Goal: Transaction & Acquisition: Purchase product/service

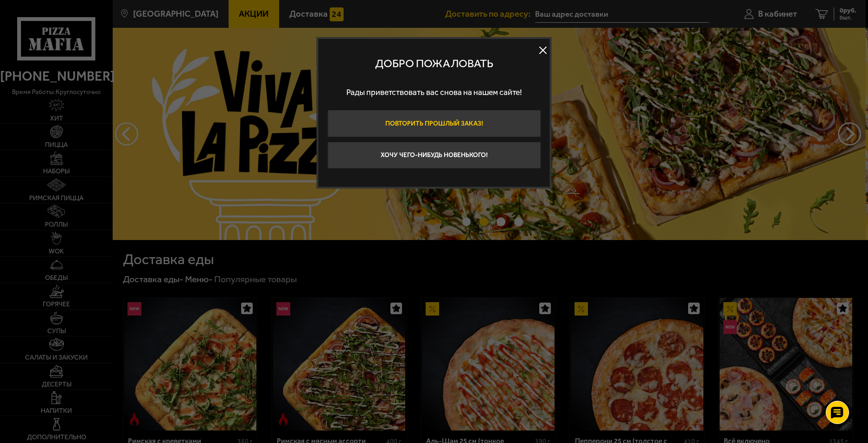
click at [485, 121] on button "Повторить прошлый заказ!" at bounding box center [433, 123] width 213 height 27
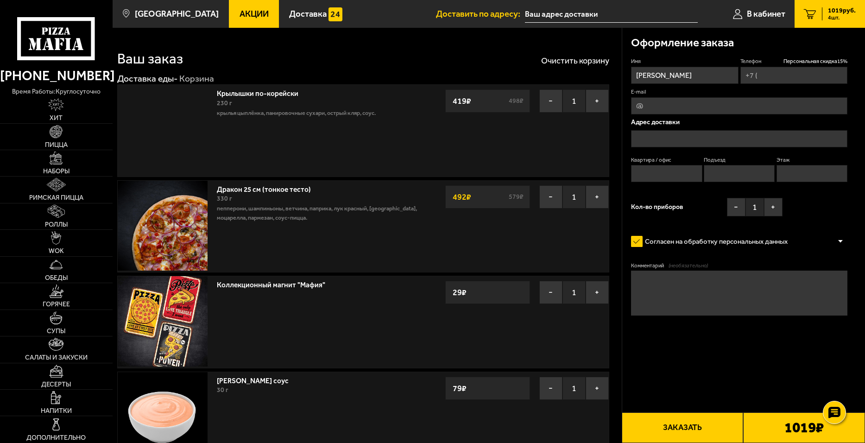
type input "[PHONE_NUMBER]"
type input "[STREET_ADDRESS]"
type input "619"
type input "12"
type input "4"
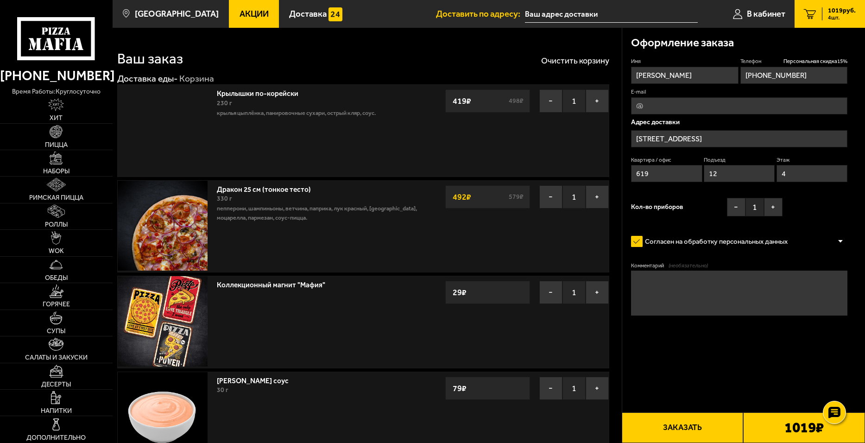
type input "[STREET_ADDRESS]"
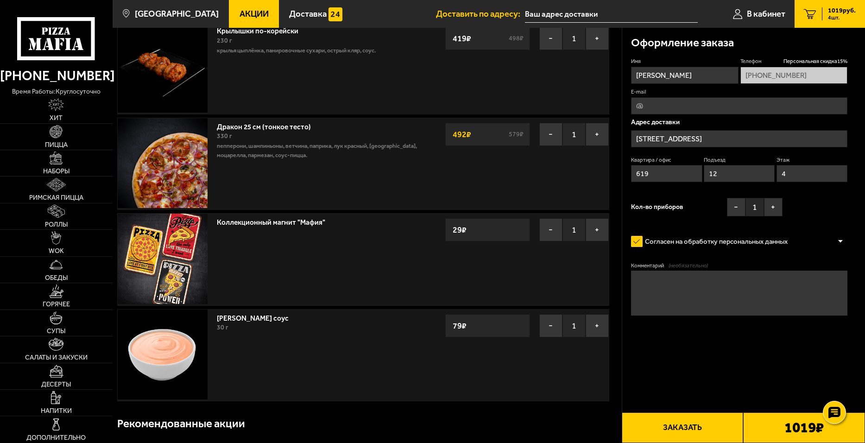
scroll to position [93, 0]
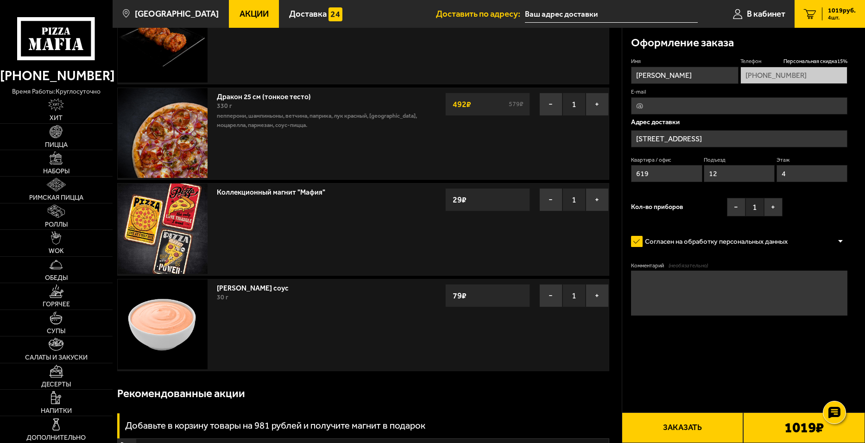
click at [709, 358] on form "Имя [PERSON_NAME] скидка 15 % [PHONE_NUMBER] E-mail Адрес доставки [STREET_ADDR…" at bounding box center [739, 212] width 216 height 311
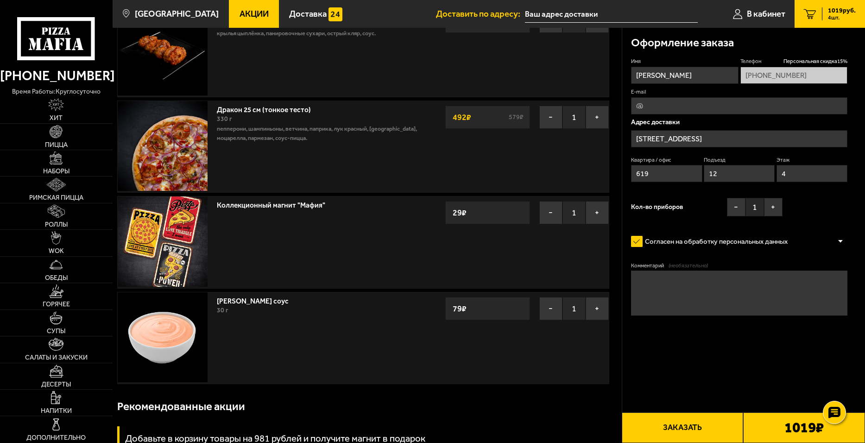
scroll to position [232, 0]
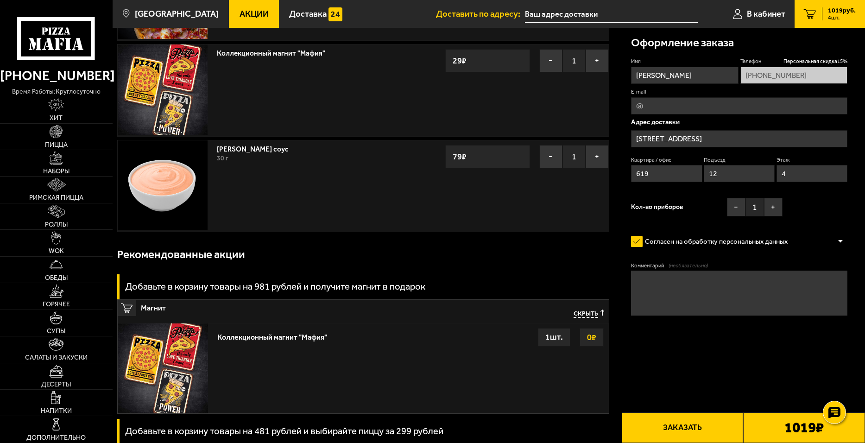
click at [700, 420] on button "Заказать" at bounding box center [683, 427] width 122 height 31
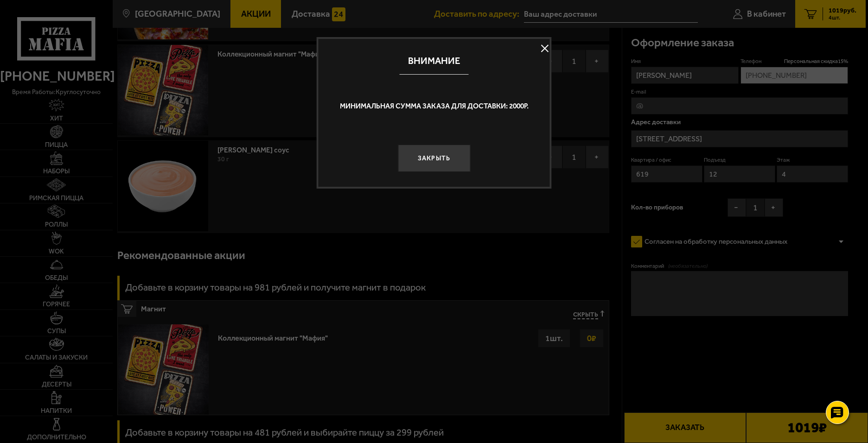
drag, startPoint x: 447, startPoint y: 164, endPoint x: 451, endPoint y: 157, distance: 7.9
click at [447, 164] on button "Закрыть" at bounding box center [434, 158] width 72 height 27
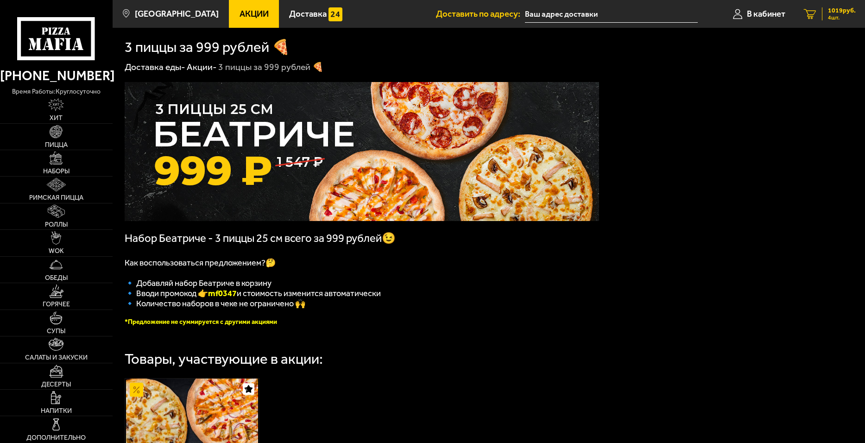
click at [836, 16] on span "4 шт." at bounding box center [842, 18] width 28 height 6
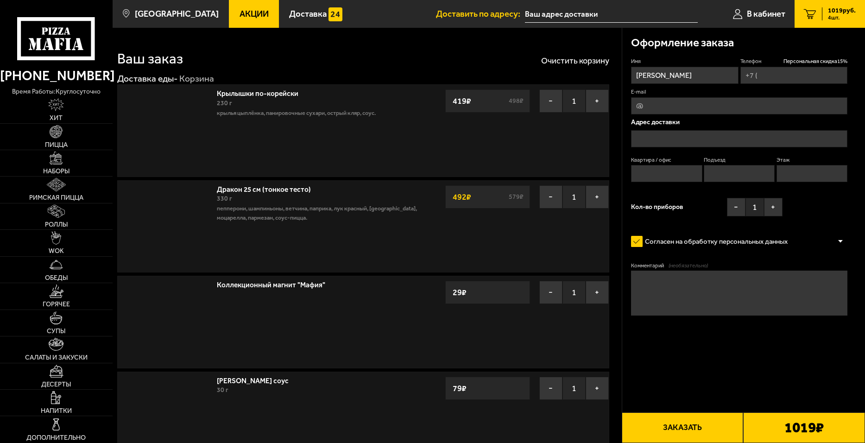
type input "[PHONE_NUMBER]"
type input "[STREET_ADDRESS]"
type input "619"
type input "12"
type input "4"
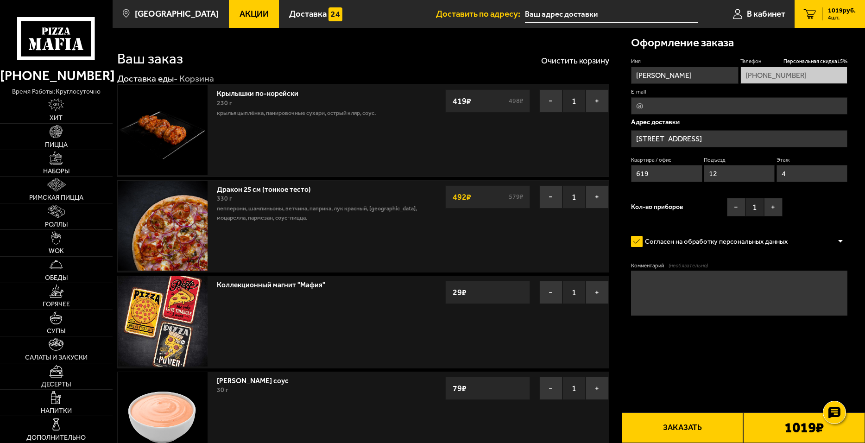
type input "[STREET_ADDRESS]"
click at [239, 185] on link "Дракон 25 см (тонкое тесто)" at bounding box center [268, 188] width 103 height 12
click at [544, 194] on button "−" at bounding box center [550, 196] width 23 height 23
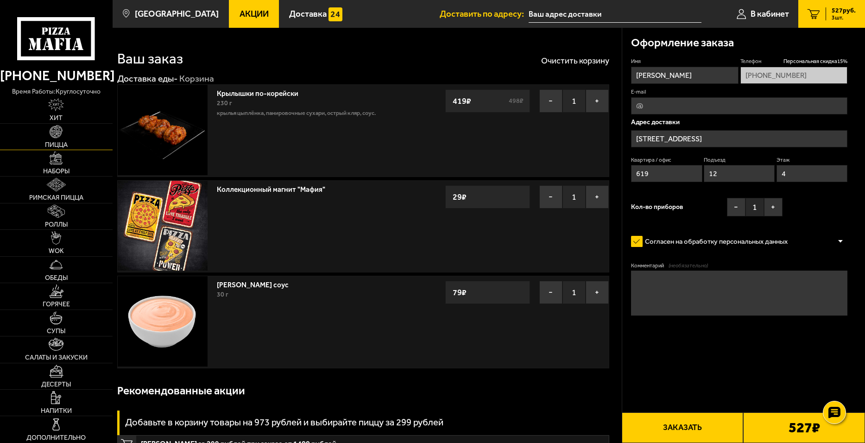
click at [60, 135] on img at bounding box center [56, 131] width 13 height 13
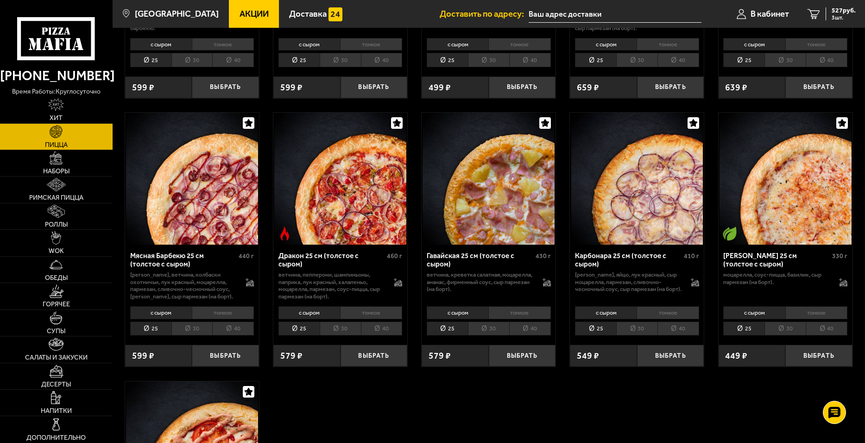
scroll to position [1668, 0]
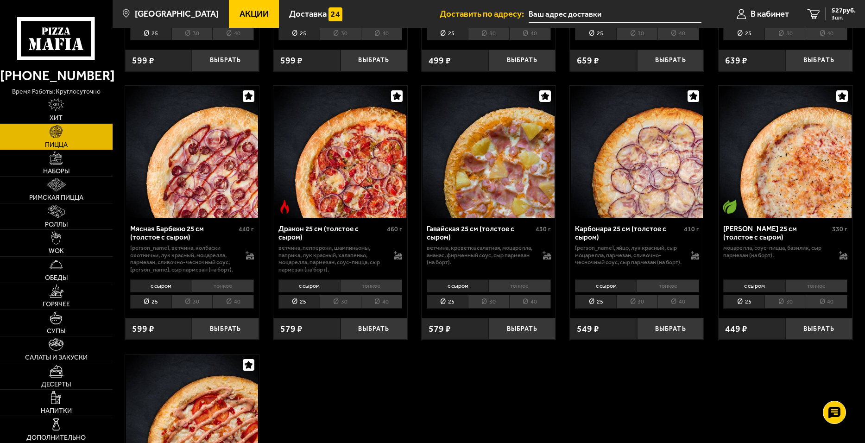
click at [384, 305] on li "40" at bounding box center [382, 302] width 42 height 14
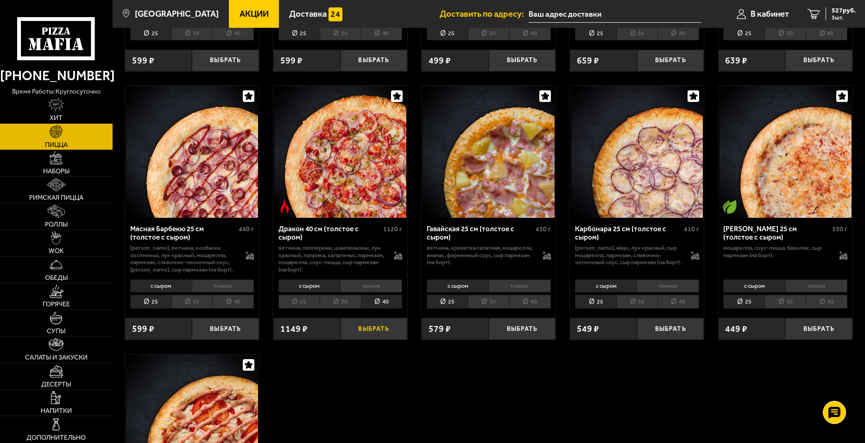
click at [371, 332] on button "Выбрать" at bounding box center [374, 329] width 67 height 22
click at [828, 12] on span "1504 руб." at bounding box center [842, 10] width 28 height 6
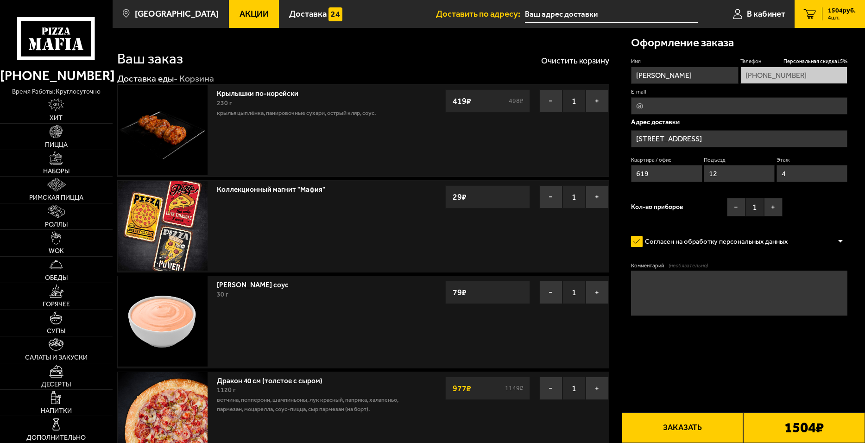
type input "[STREET_ADDRESS]"
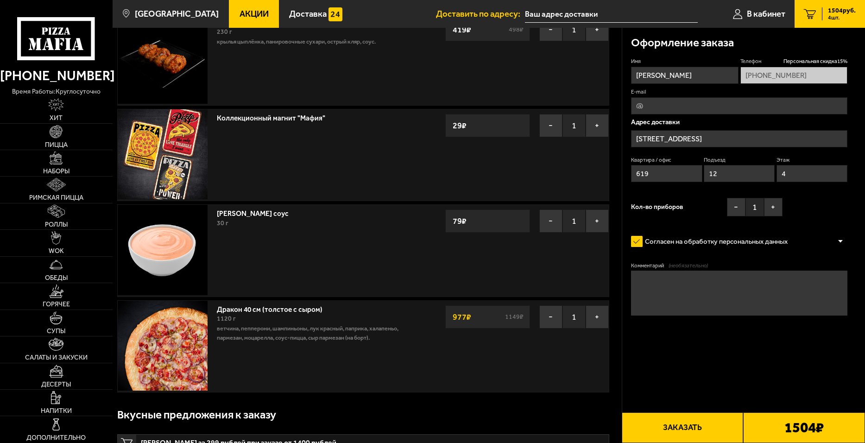
scroll to position [324, 0]
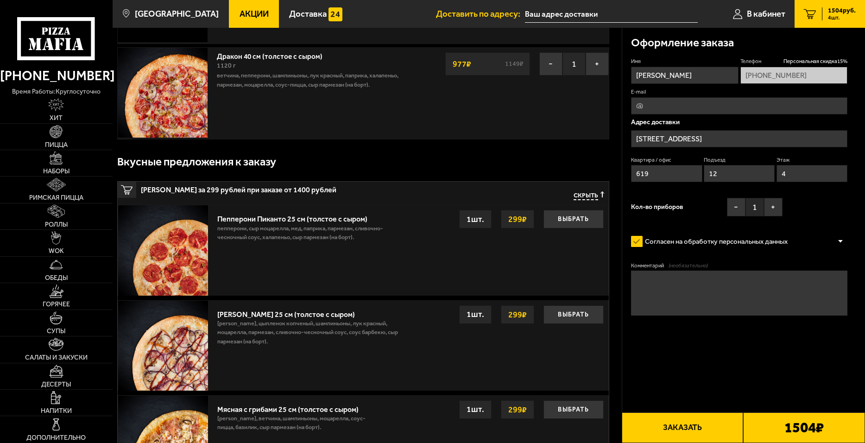
click at [679, 420] on button "Заказать" at bounding box center [683, 427] width 122 height 31
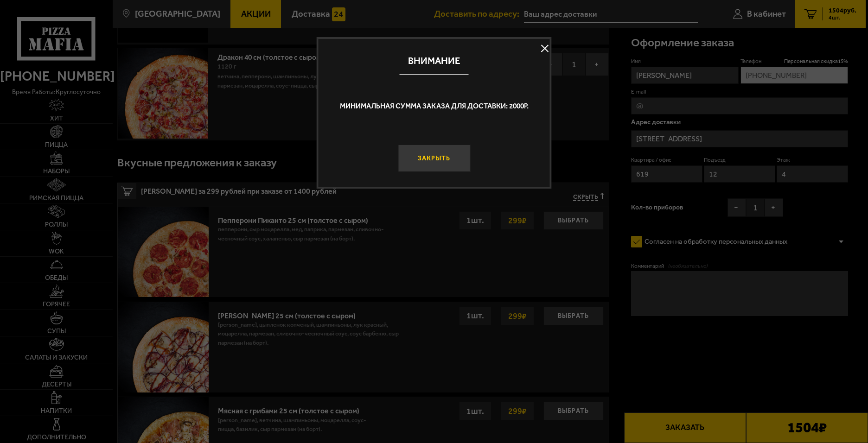
click at [451, 161] on button "Закрыть" at bounding box center [434, 158] width 72 height 27
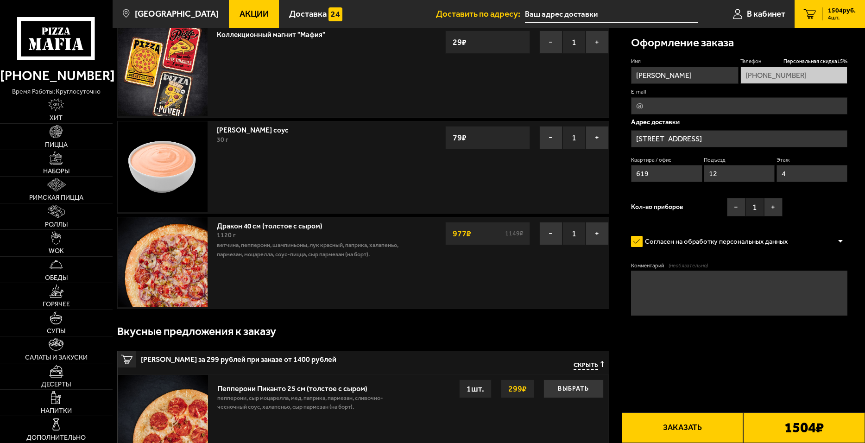
scroll to position [185, 0]
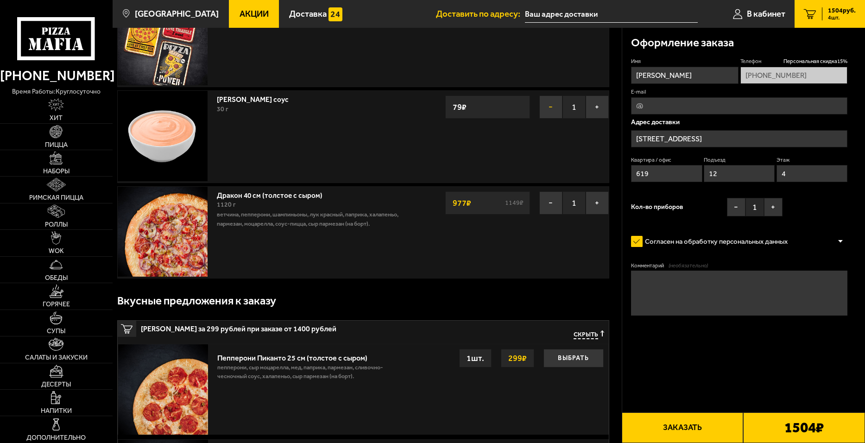
click at [543, 113] on button "−" at bounding box center [550, 106] width 23 height 23
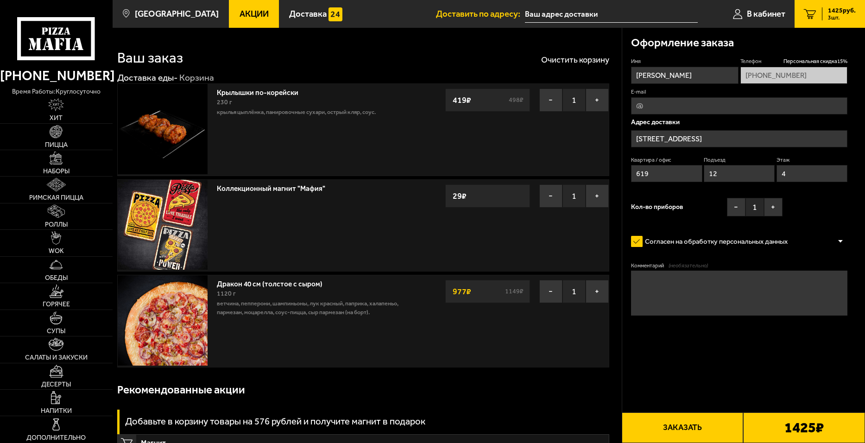
scroll to position [0, 0]
click at [56, 383] on span "Десерты" at bounding box center [56, 384] width 30 height 6
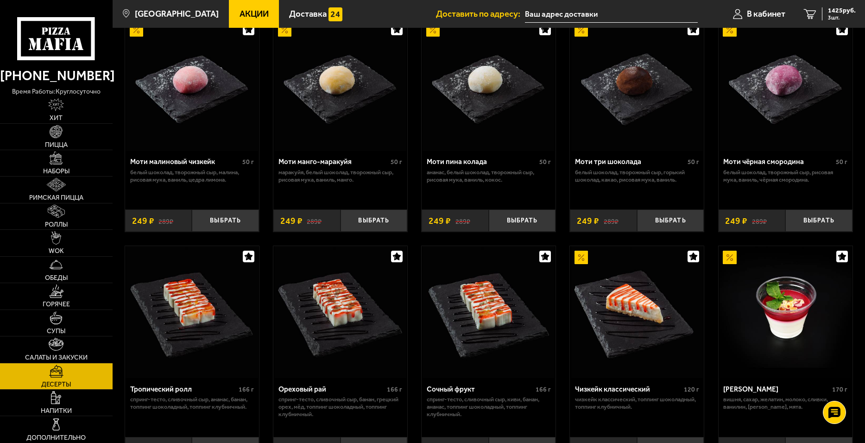
scroll to position [31, 0]
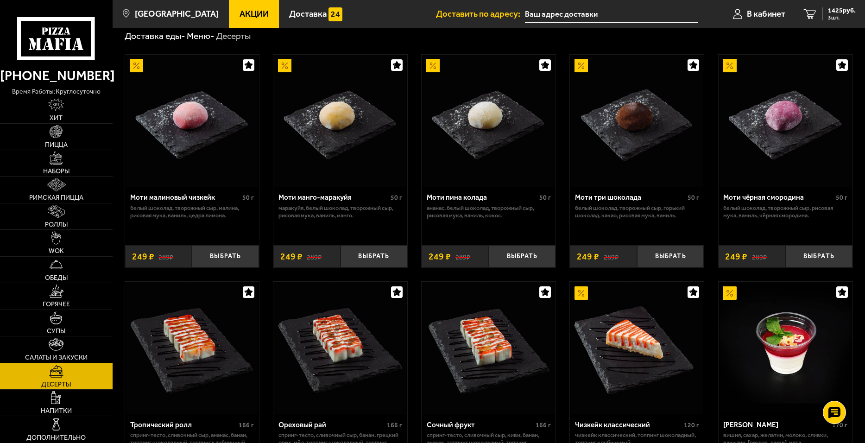
click at [76, 348] on link "Салаты и закуски" at bounding box center [56, 349] width 113 height 26
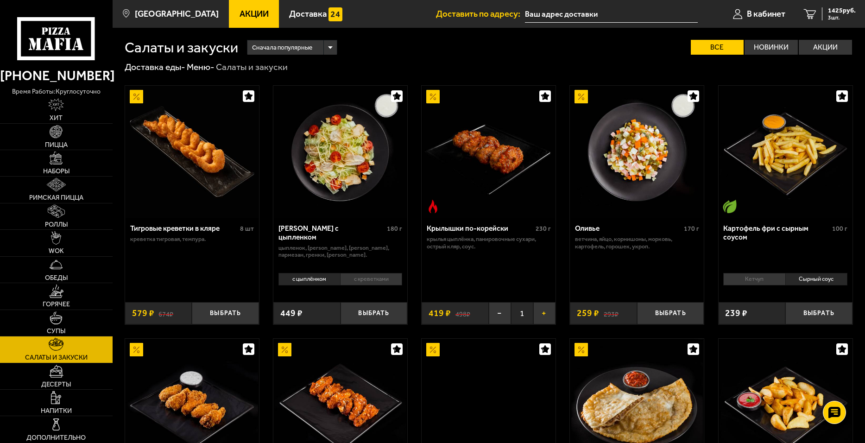
click at [544, 317] on button "+" at bounding box center [544, 313] width 22 height 22
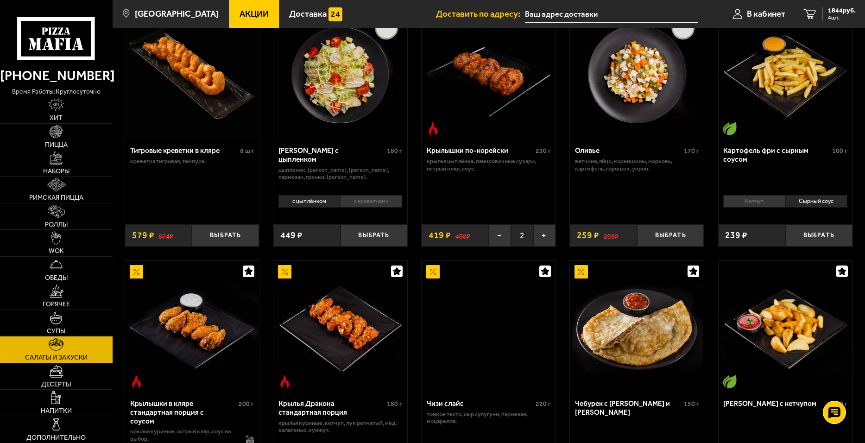
scroll to position [46, 0]
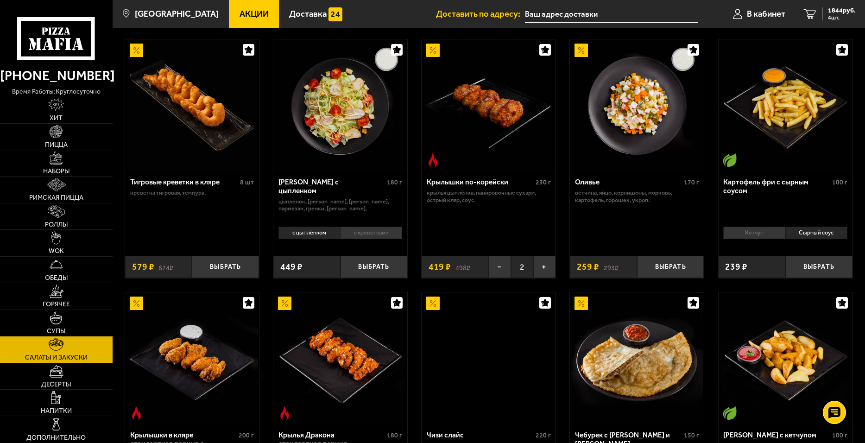
click at [512, 266] on span "2" at bounding box center [522, 267] width 22 height 22
click at [496, 269] on button "−" at bounding box center [500, 267] width 22 height 22
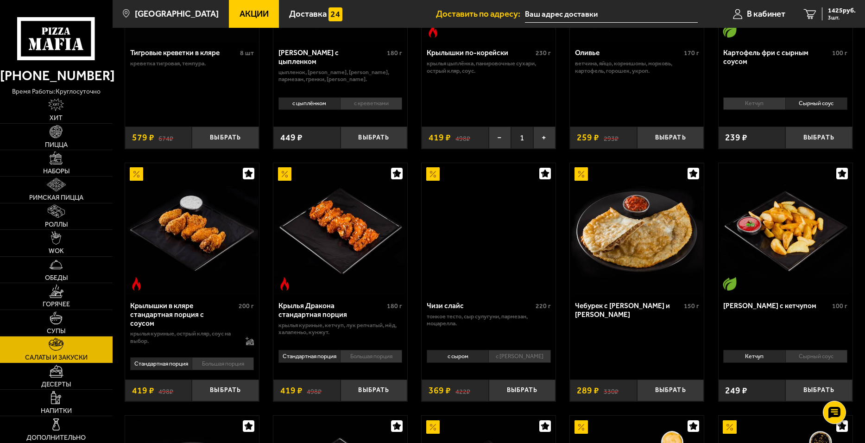
scroll to position [185, 0]
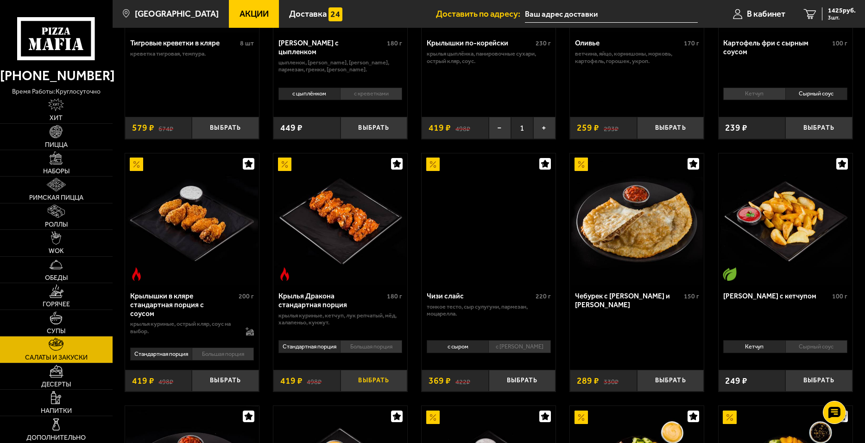
click at [369, 380] on button "Выбрать" at bounding box center [374, 381] width 67 height 22
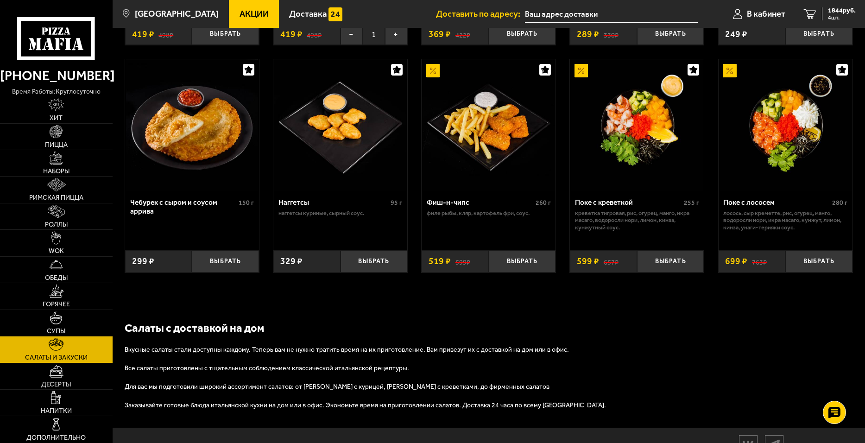
scroll to position [556, 0]
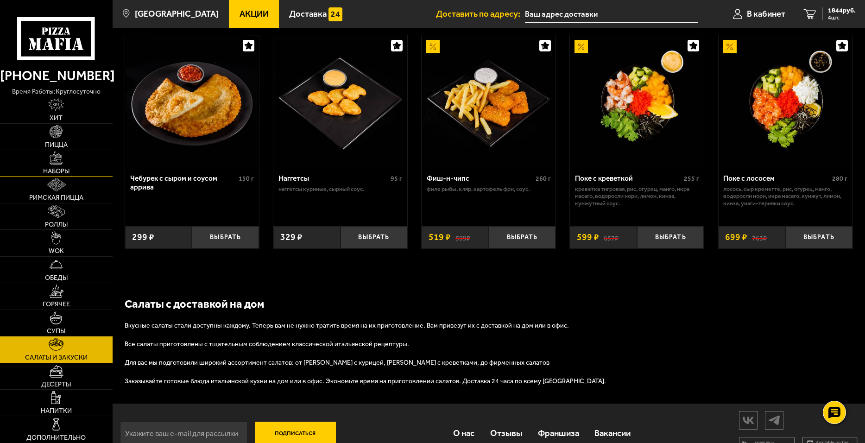
click at [71, 169] on link "Наборы" at bounding box center [56, 163] width 113 height 26
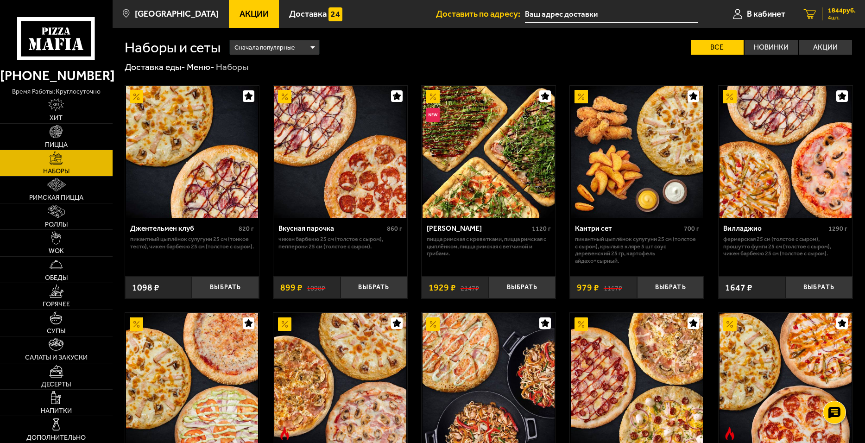
click at [830, 11] on span "1844 руб." at bounding box center [842, 10] width 28 height 6
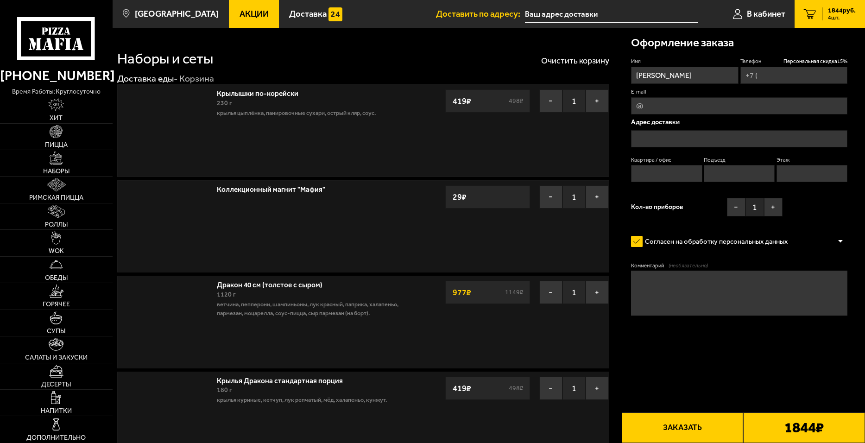
type input "[PHONE_NUMBER]"
type input "[STREET_ADDRESS]"
type input "619"
type input "12"
type input "4"
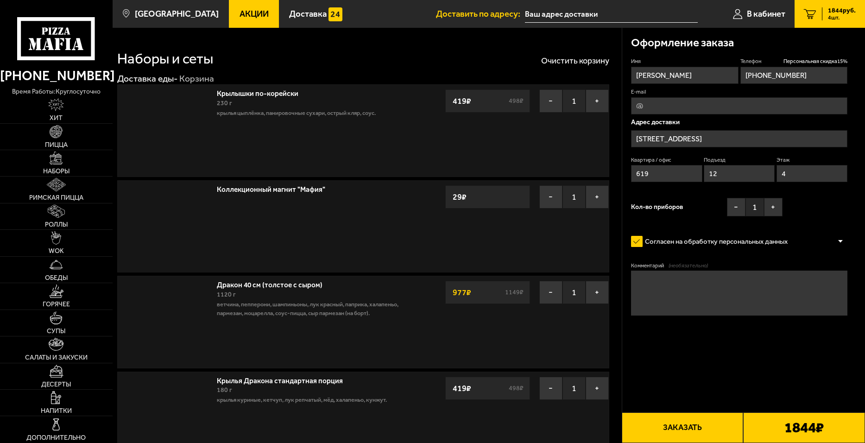
type input "[STREET_ADDRESS]"
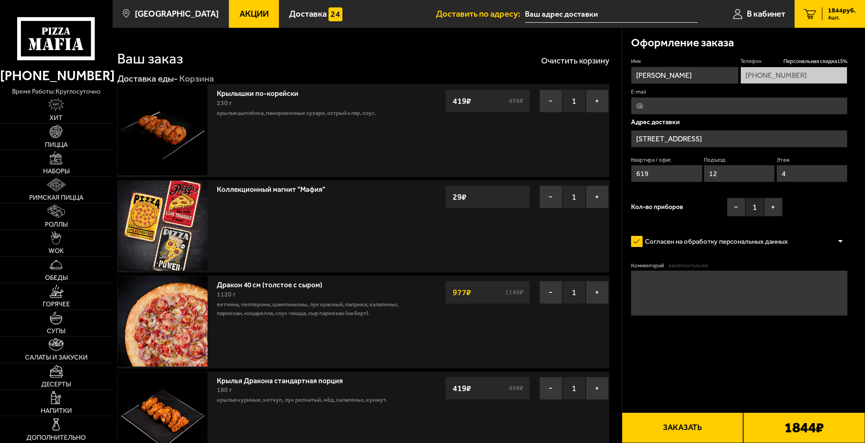
click at [704, 423] on button "Заказать" at bounding box center [683, 427] width 122 height 31
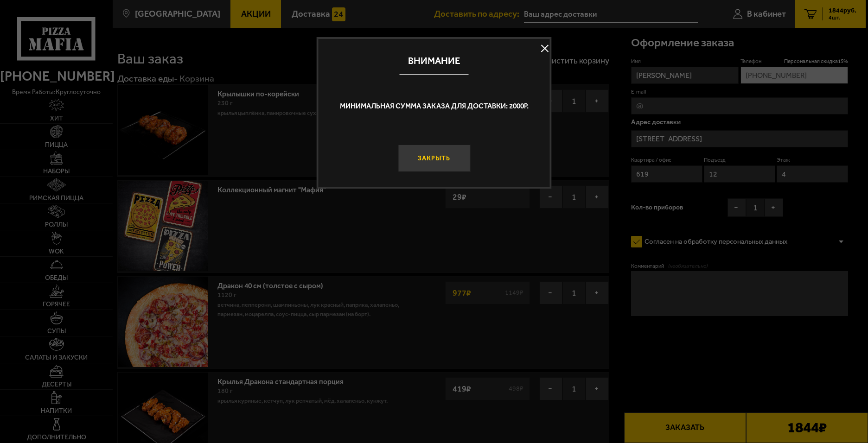
click at [447, 163] on button "Закрыть" at bounding box center [434, 158] width 72 height 27
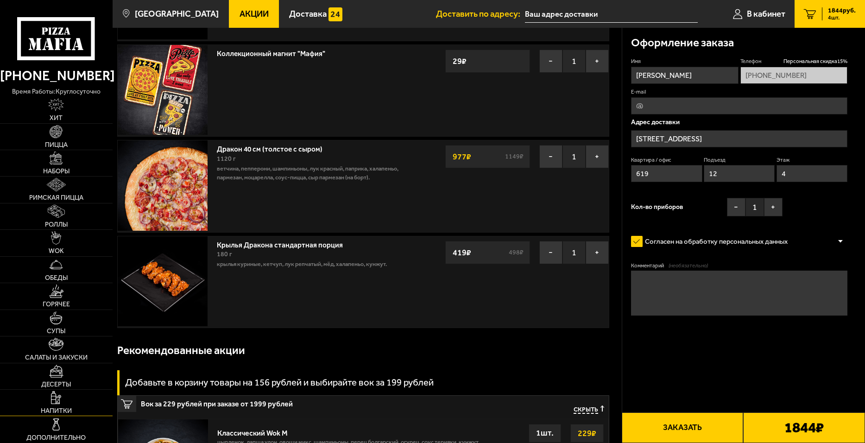
scroll to position [139, 0]
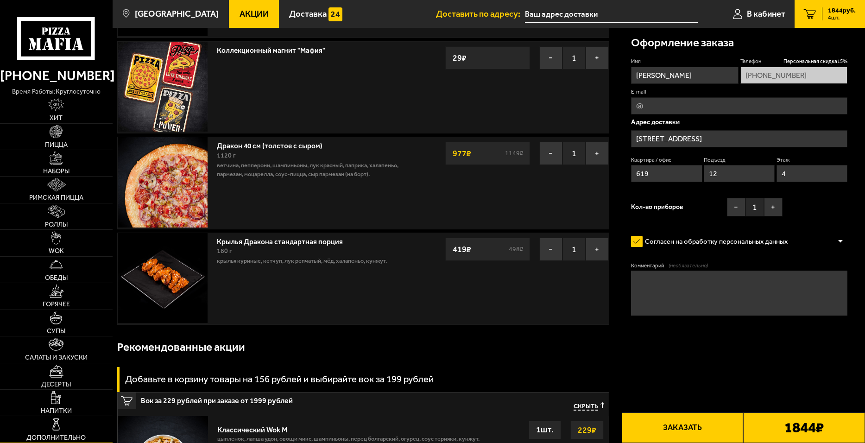
click at [51, 418] on img at bounding box center [56, 424] width 13 height 13
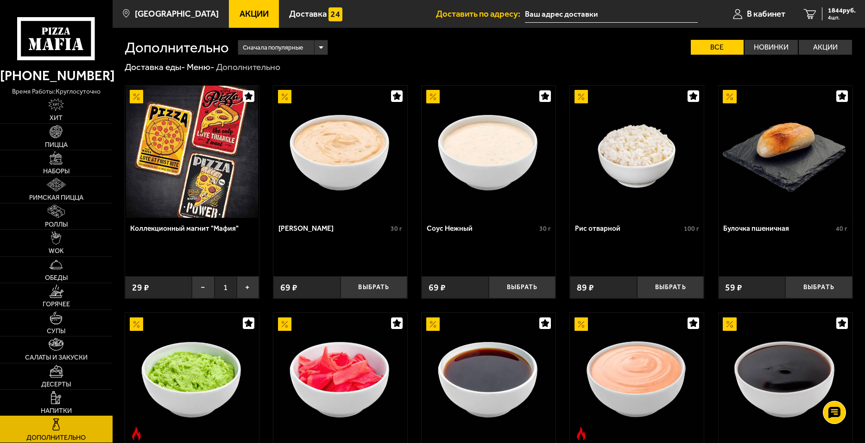
click at [81, 397] on link "Напитки" at bounding box center [56, 403] width 113 height 26
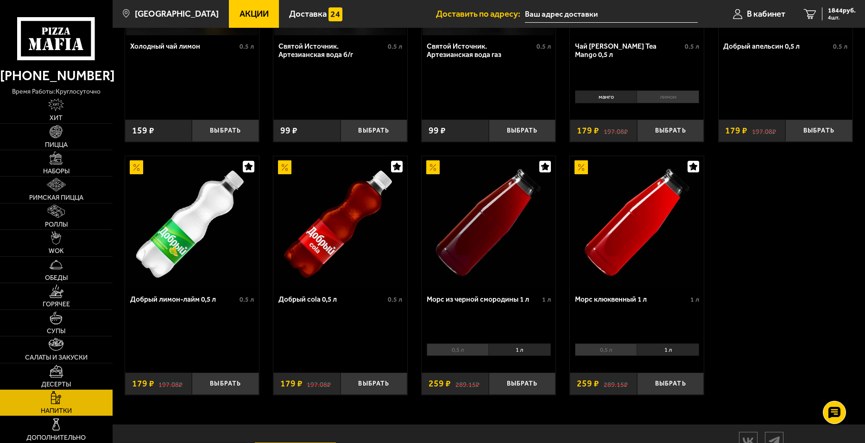
scroll to position [407, 0]
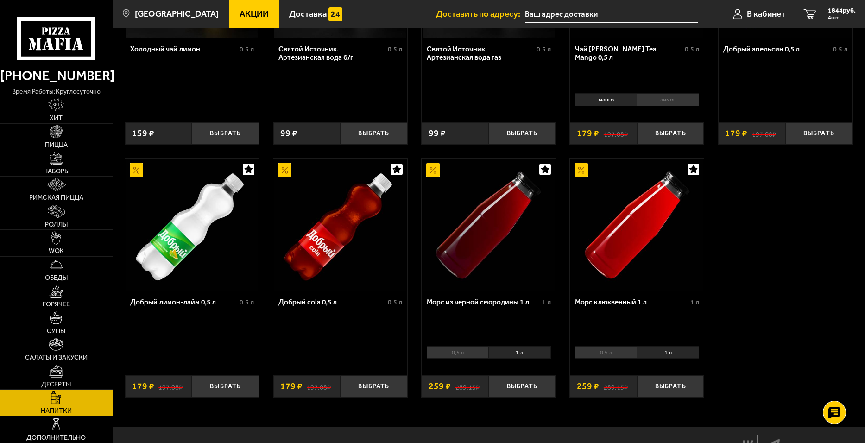
click at [64, 346] on link "Салаты и закуски" at bounding box center [56, 349] width 113 height 26
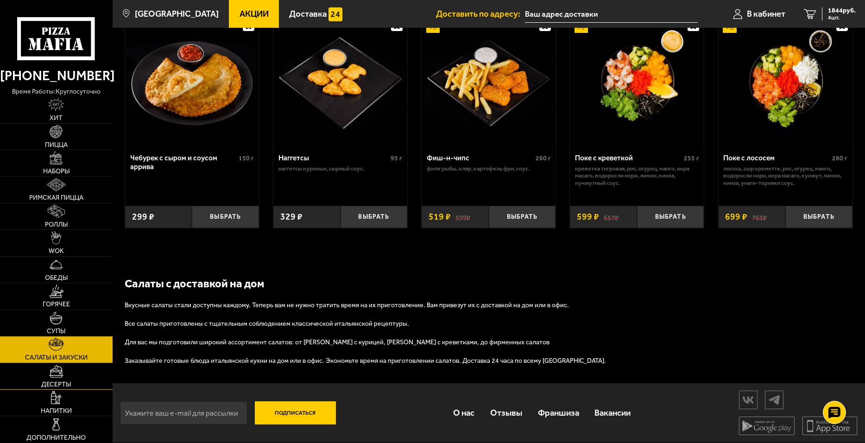
scroll to position [579, 0]
click at [57, 376] on img at bounding box center [56, 371] width 14 height 13
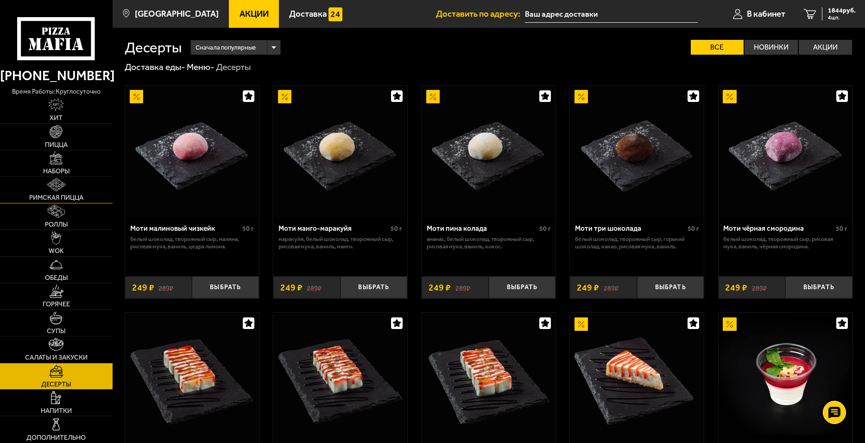
click at [64, 177] on link "Римская пицца" at bounding box center [56, 190] width 113 height 26
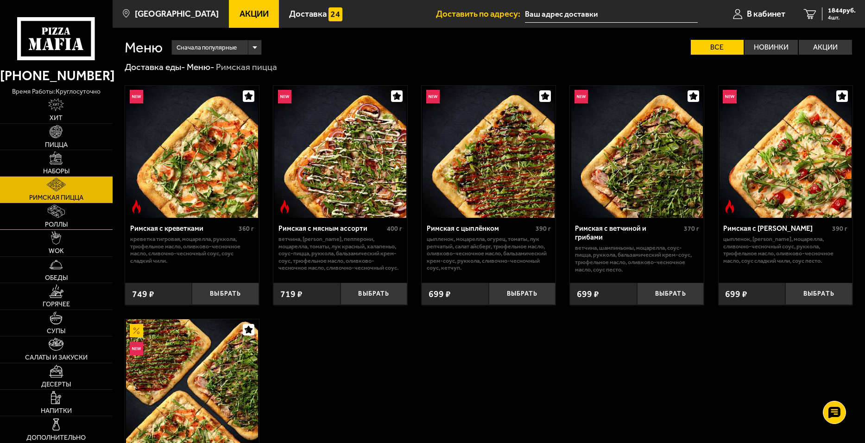
click at [62, 224] on span "Роллы" at bounding box center [56, 225] width 23 height 6
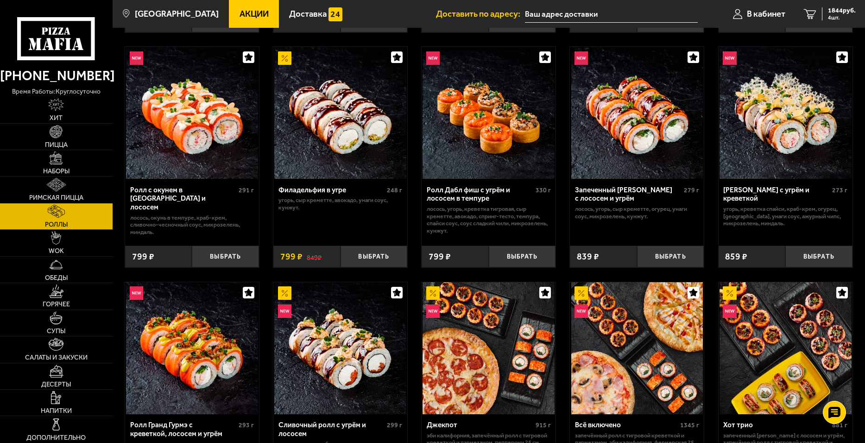
scroll to position [371, 0]
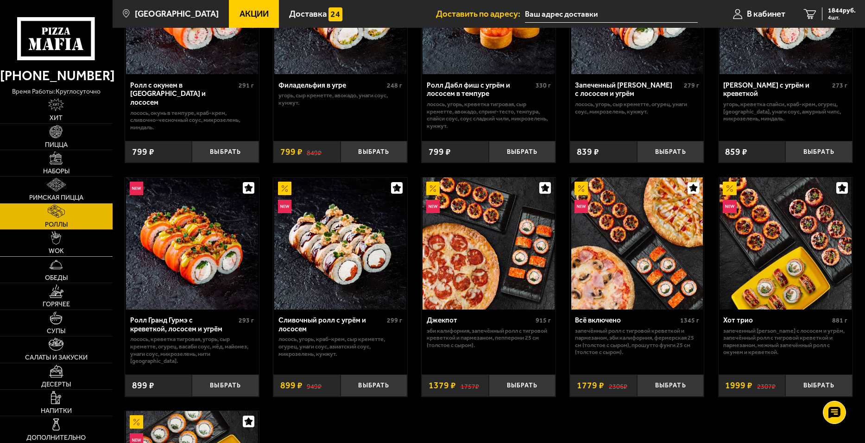
click at [63, 254] on span "WOK" at bounding box center [56, 251] width 15 height 6
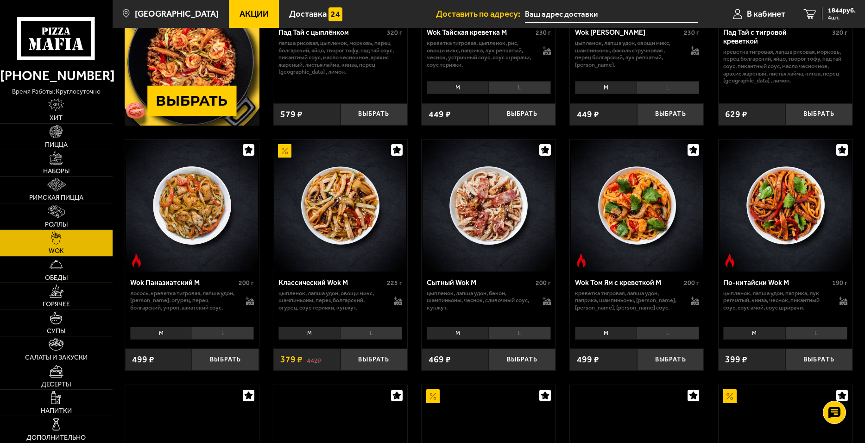
scroll to position [232, 0]
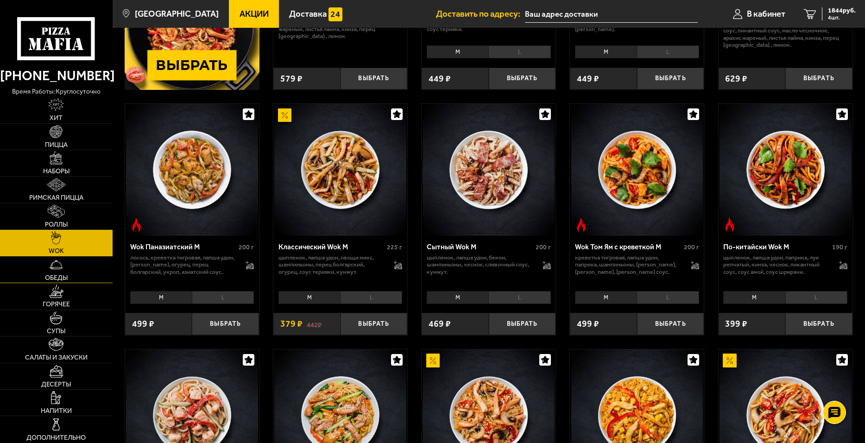
click at [70, 266] on link "Обеды" at bounding box center [56, 270] width 113 height 26
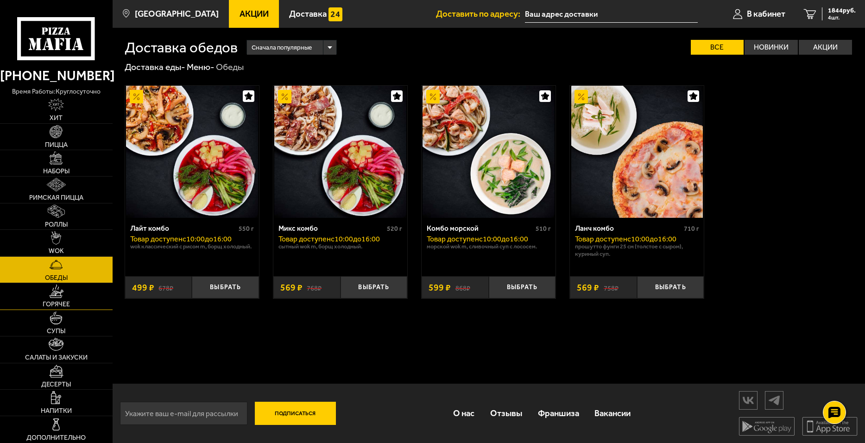
click at [66, 287] on link "Горячее" at bounding box center [56, 296] width 113 height 26
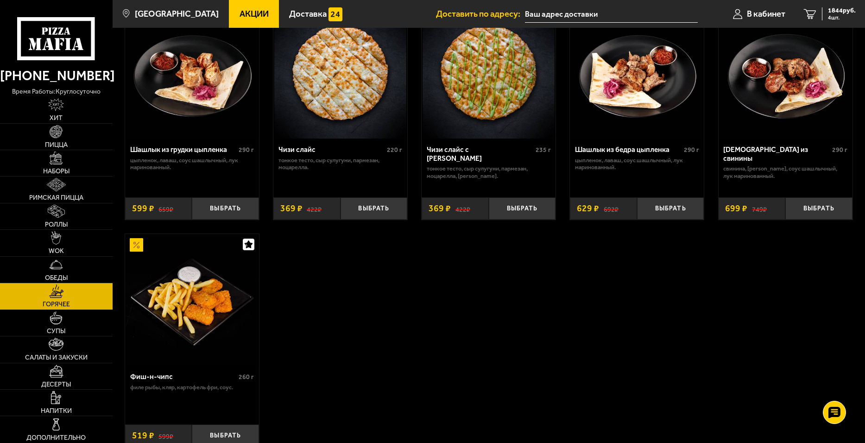
scroll to position [602, 0]
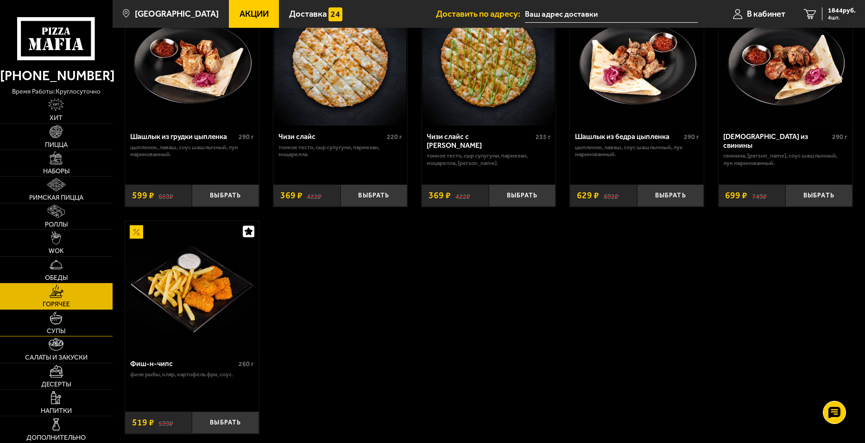
click at [65, 313] on link "Супы" at bounding box center [56, 323] width 113 height 26
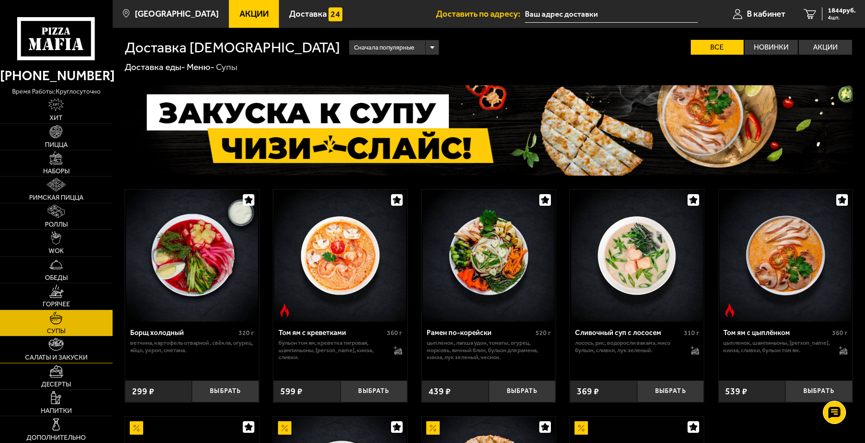
click at [54, 348] on img at bounding box center [56, 344] width 15 height 13
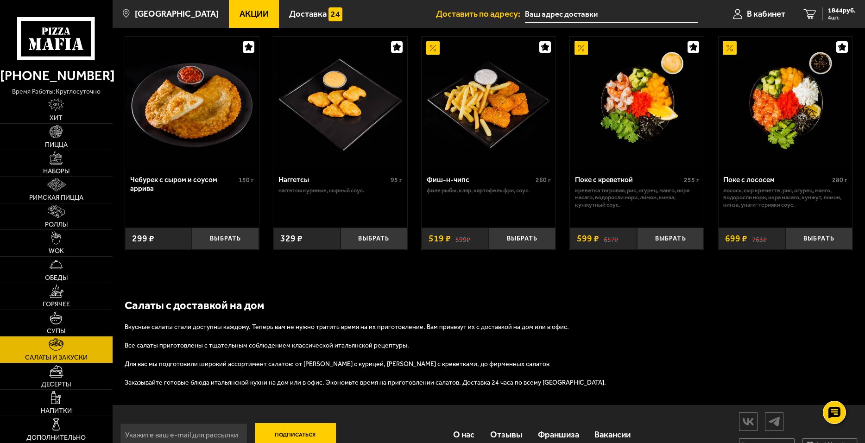
scroll to position [556, 0]
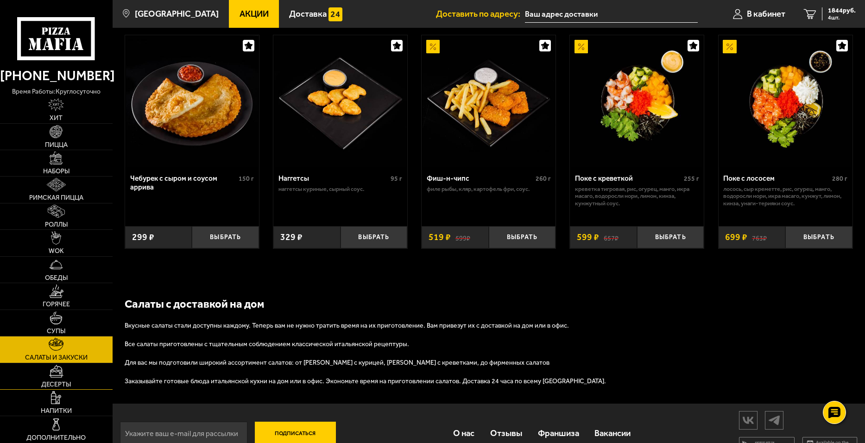
click at [62, 369] on img at bounding box center [56, 371] width 14 height 13
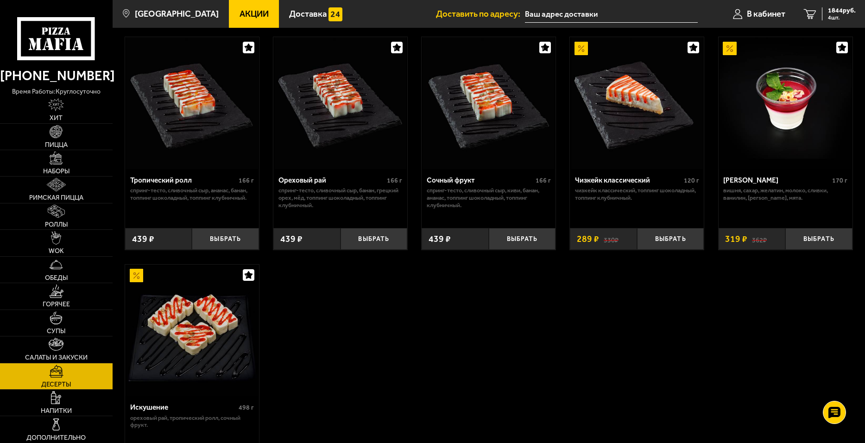
scroll to position [278, 0]
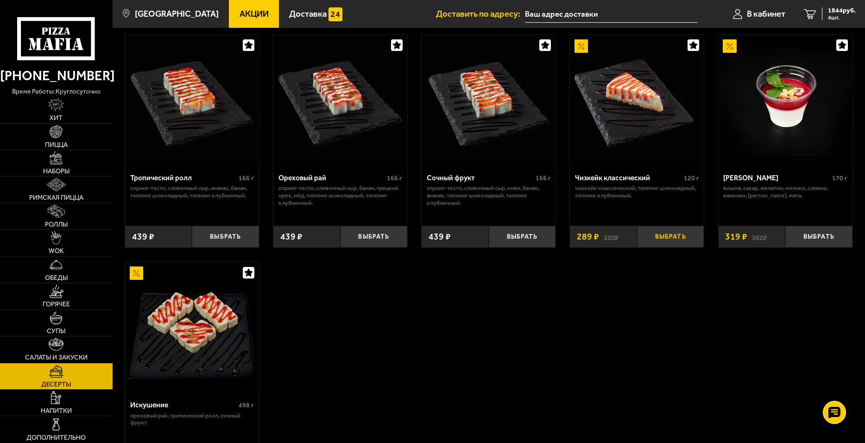
click at [672, 235] on button "Выбрать" at bounding box center [670, 237] width 67 height 22
click at [833, 7] on span "2133 руб." at bounding box center [842, 10] width 28 height 6
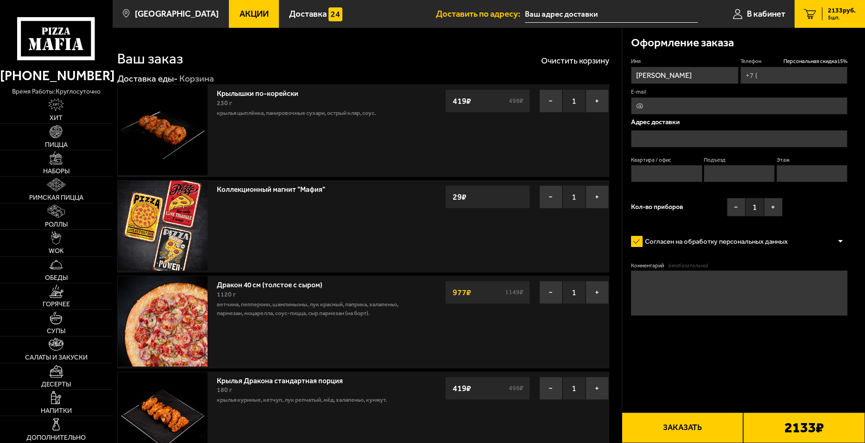
type input "[PHONE_NUMBER]"
type input "[STREET_ADDRESS]"
type input "619"
type input "12"
type input "4"
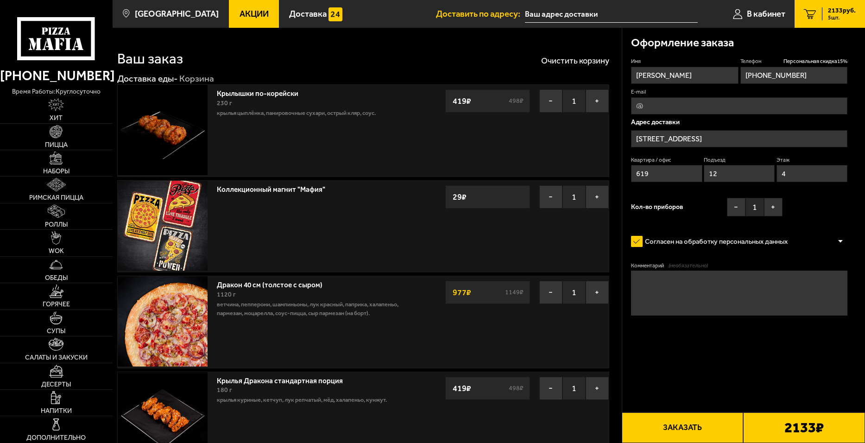
type input "[STREET_ADDRESS]"
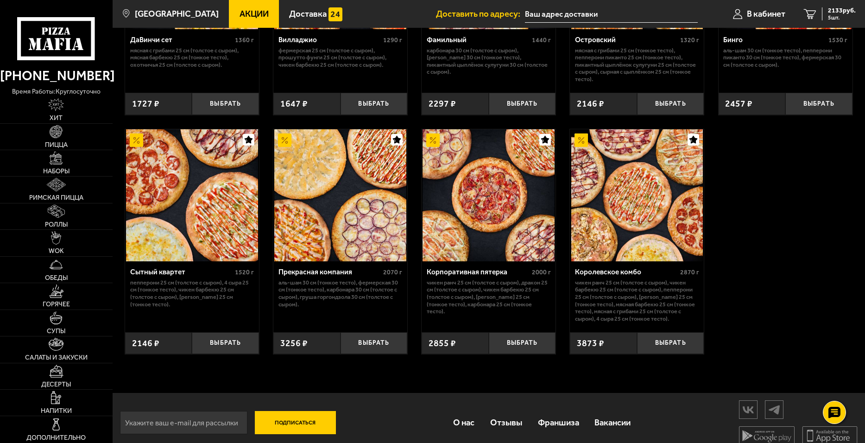
scroll to position [856, 0]
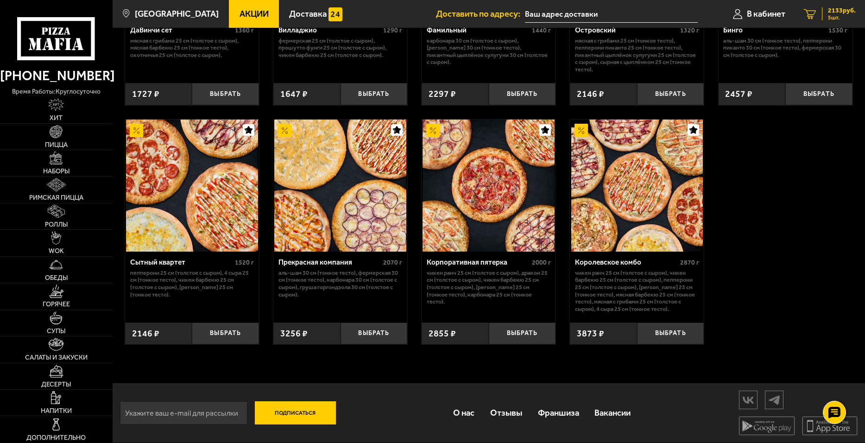
click at [834, 10] on span "2133 руб." at bounding box center [842, 10] width 28 height 6
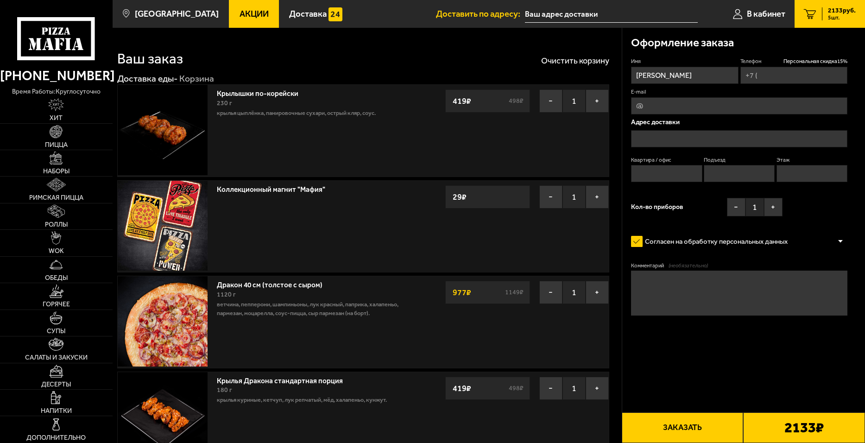
type input "[PHONE_NUMBER]"
type input "[STREET_ADDRESS]"
type input "619"
type input "12"
type input "4"
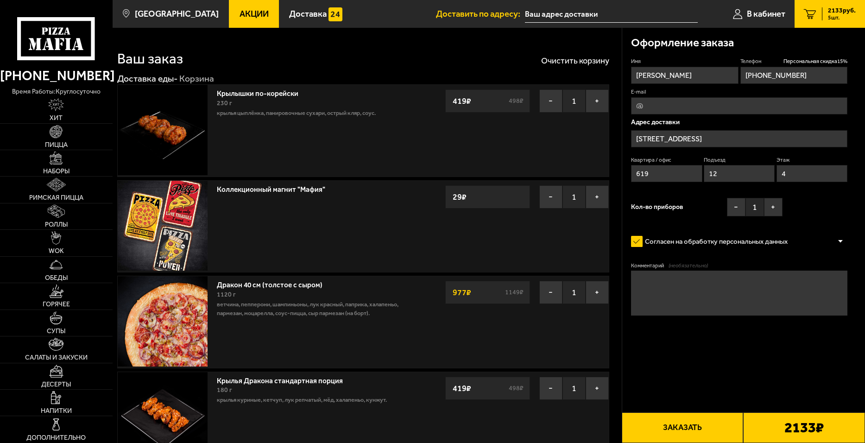
type input "[STREET_ADDRESS]"
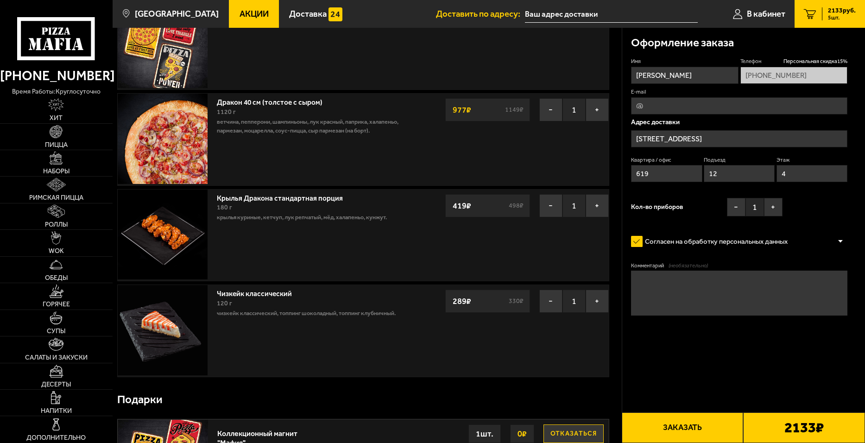
scroll to position [232, 0]
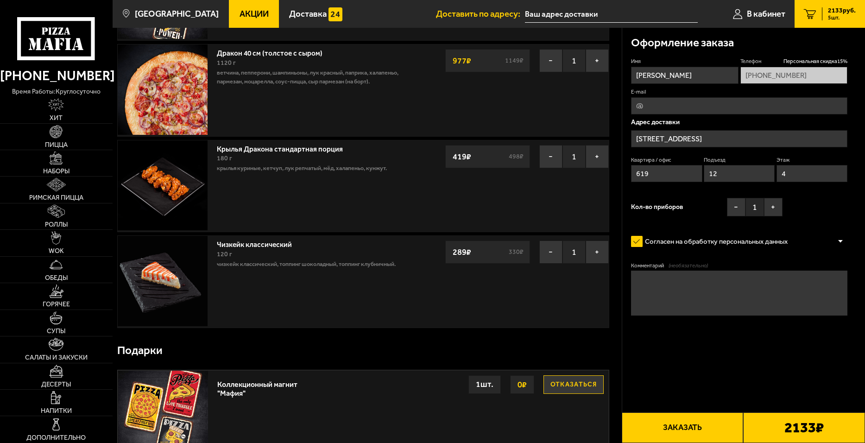
click at [777, 424] on div "2133 ₽" at bounding box center [804, 427] width 122 height 31
click at [705, 420] on button "Заказать" at bounding box center [683, 427] width 122 height 31
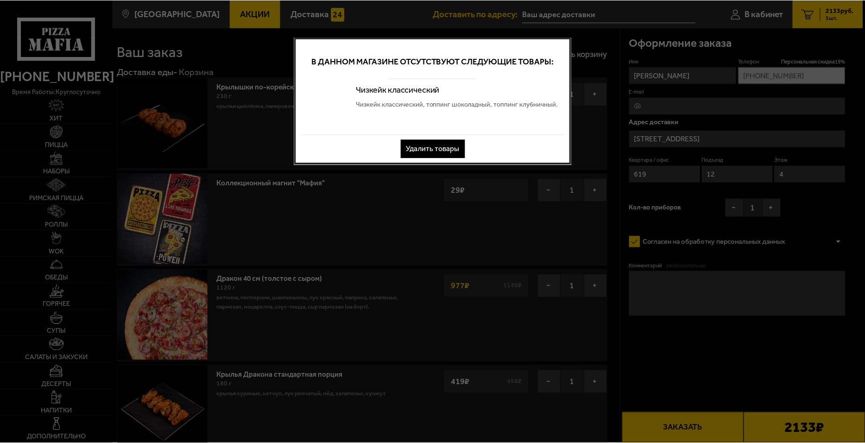
scroll to position [0, 0]
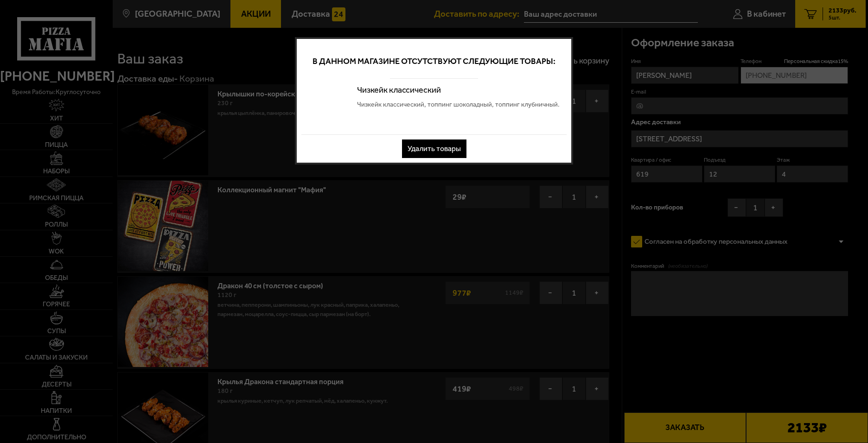
click at [444, 147] on button "Удалить товары" at bounding box center [434, 148] width 64 height 19
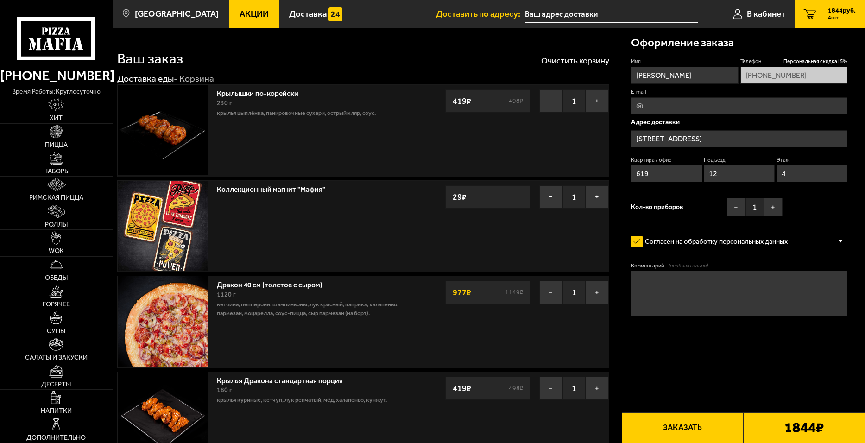
click at [681, 430] on button "Заказать" at bounding box center [683, 427] width 122 height 31
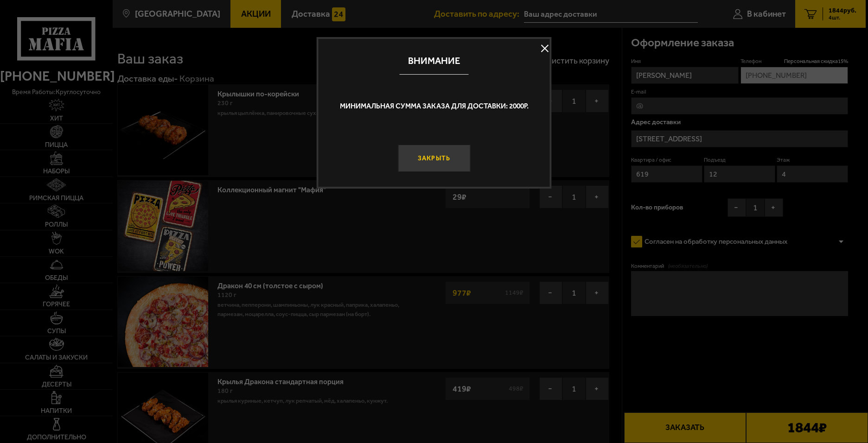
click at [428, 167] on button "Закрыть" at bounding box center [434, 158] width 72 height 27
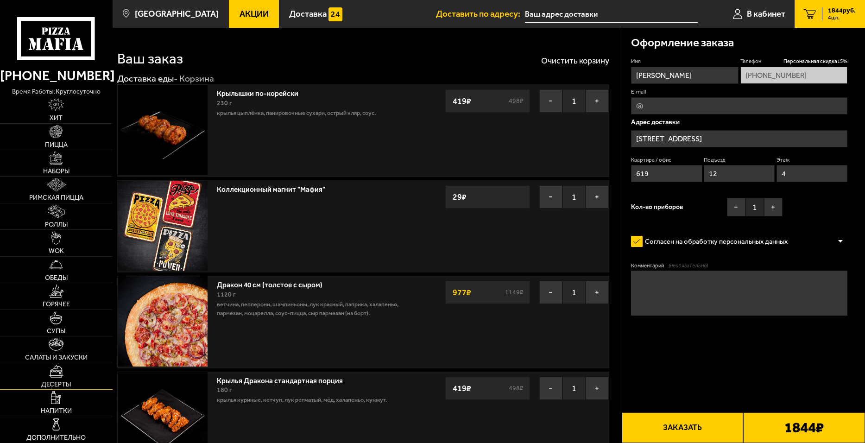
click at [73, 377] on link "Десерты" at bounding box center [56, 376] width 113 height 26
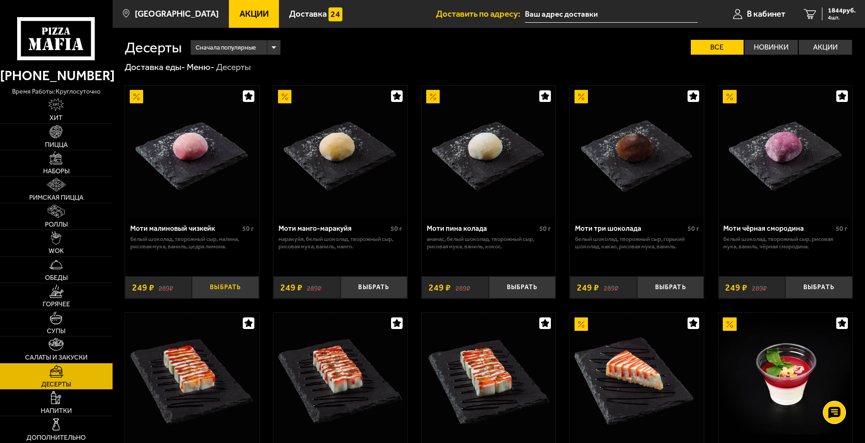
click at [235, 291] on button "Выбрать" at bounding box center [225, 287] width 67 height 22
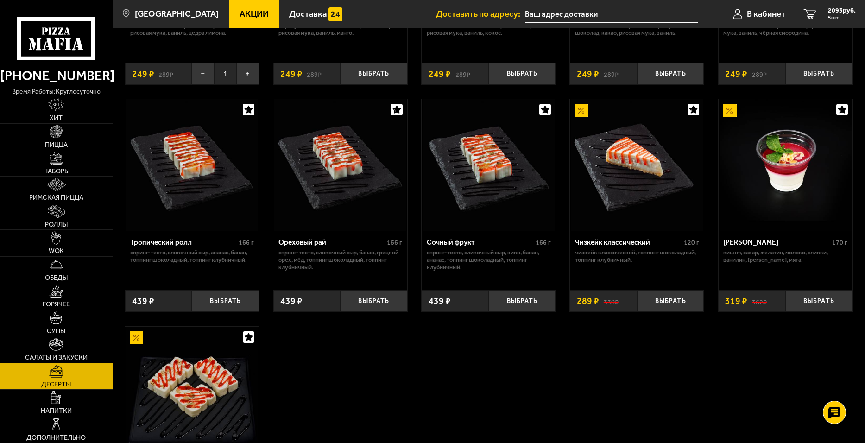
scroll to position [185, 0]
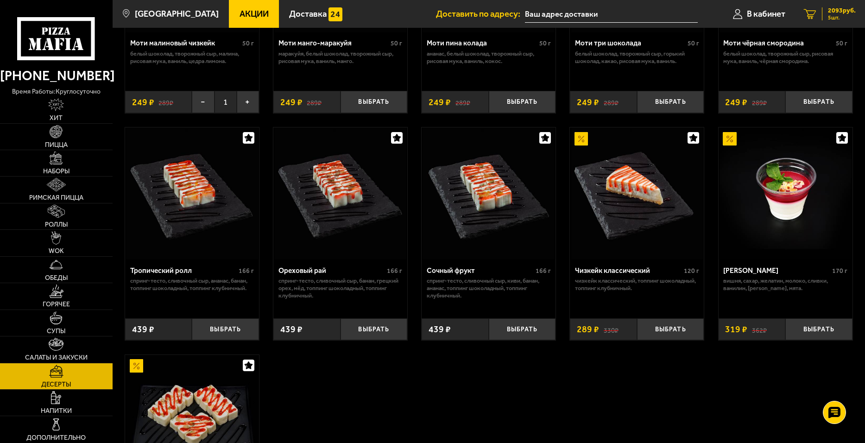
click at [830, 16] on span "5 шт." at bounding box center [842, 18] width 28 height 6
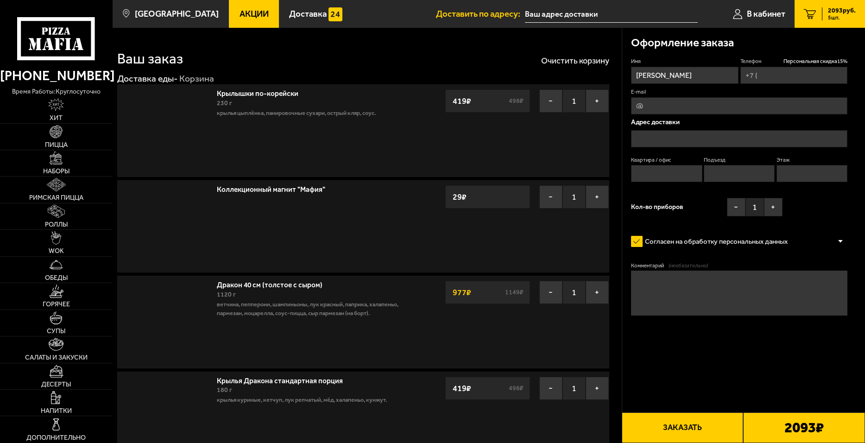
type input "[PHONE_NUMBER]"
type input "[STREET_ADDRESS]"
type input "619"
type input "12"
type input "4"
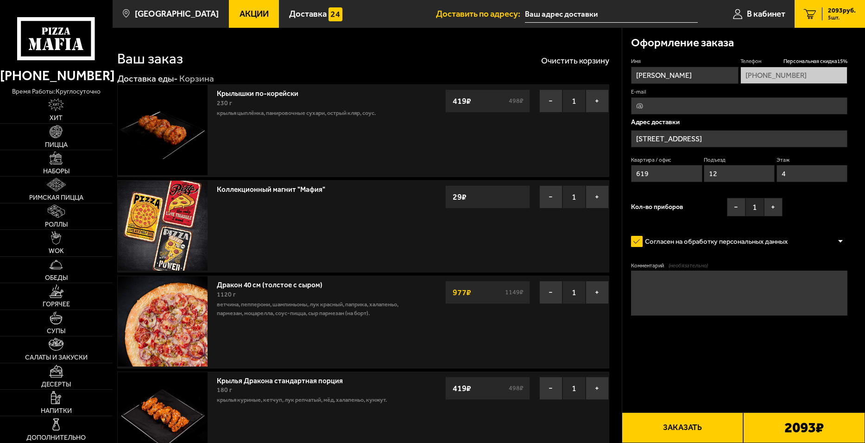
type input "[STREET_ADDRESS]"
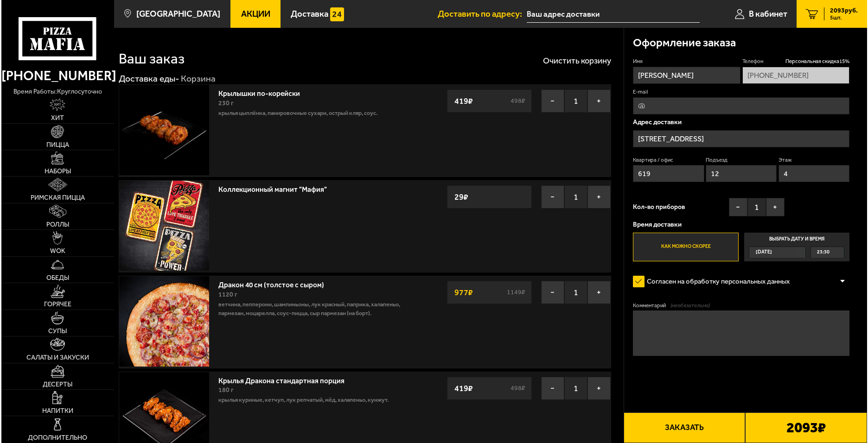
scroll to position [232, 0]
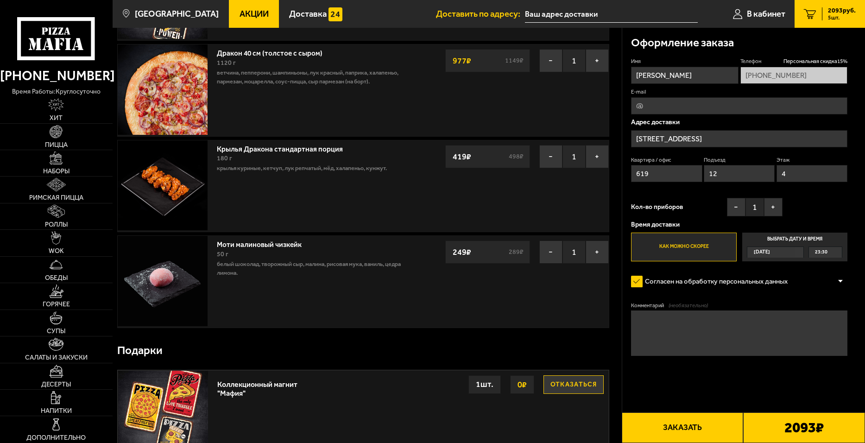
click at [679, 429] on button "Заказать" at bounding box center [683, 427] width 122 height 31
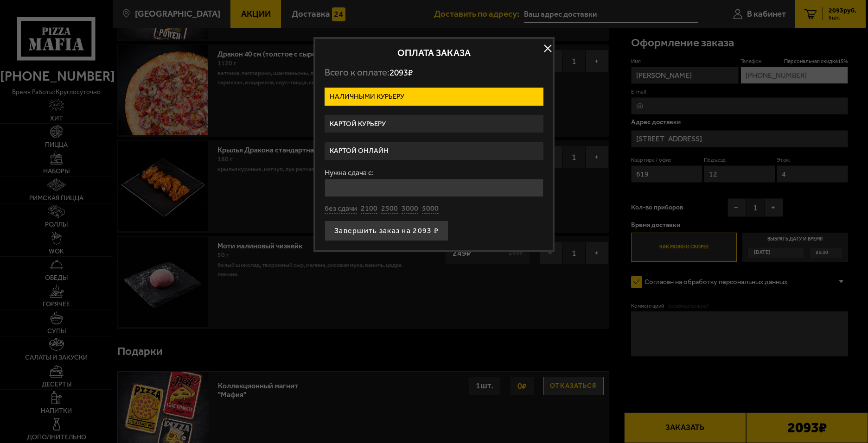
click at [384, 126] on label "Картой курьеру" at bounding box center [433, 124] width 219 height 18
click at [0, 0] on input "Картой курьеру" at bounding box center [0, 0] width 0 height 0
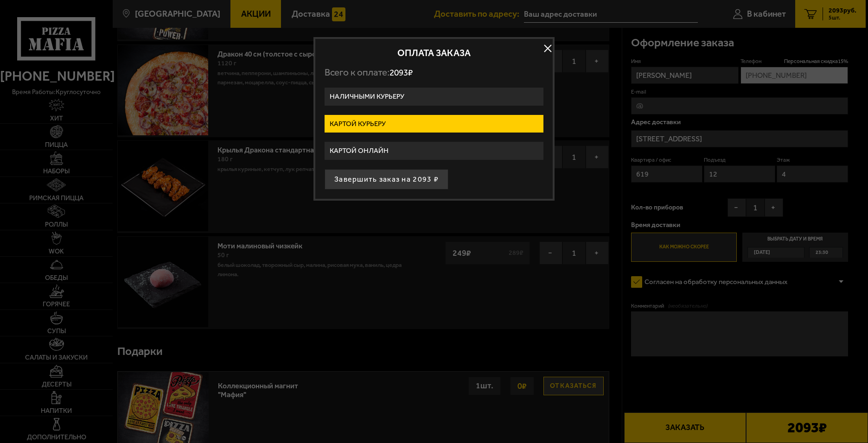
click at [392, 176] on button "Завершить заказ на 2093 ₽" at bounding box center [386, 179] width 124 height 20
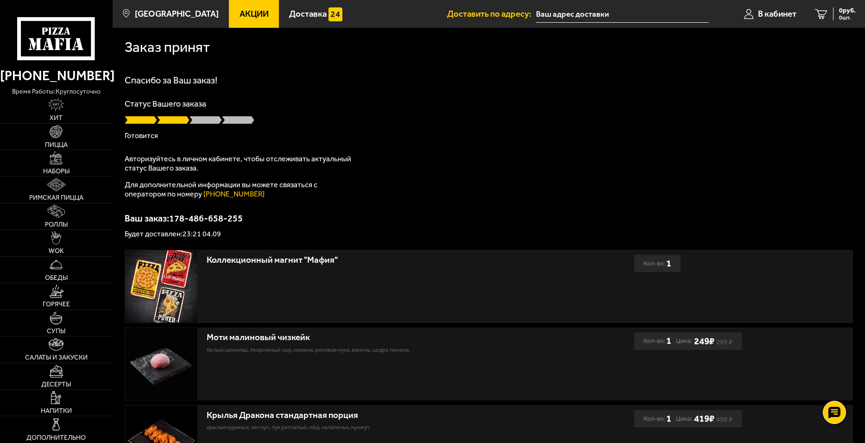
click at [265, 111] on div "Статус Вашего заказа Готовится" at bounding box center [489, 120] width 728 height 40
click at [343, 133] on p "Готовится" at bounding box center [489, 135] width 728 height 7
click at [293, 114] on div "Статус Вашего заказа Готовится" at bounding box center [489, 120] width 728 height 40
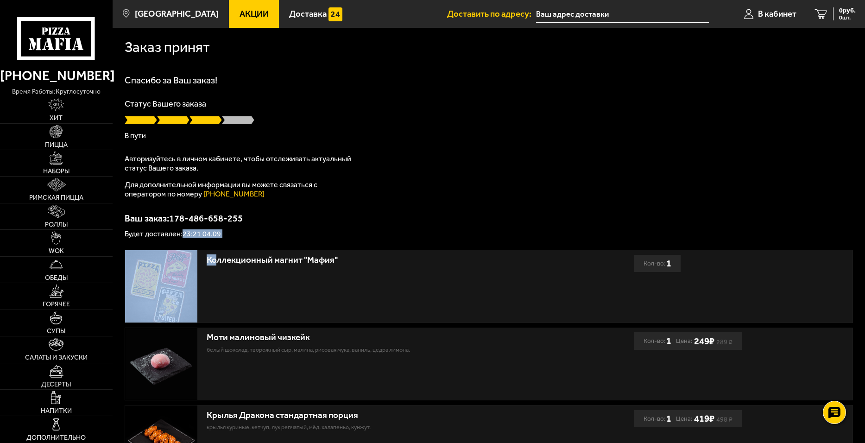
drag, startPoint x: 183, startPoint y: 234, endPoint x: 218, endPoint y: 240, distance: 35.7
click at [218, 240] on div "Заказ принят Спасибо за Ваш заказ! Статус Вашего заказа В пути Авторизуйтесь в …" at bounding box center [489, 387] width 753 height 719
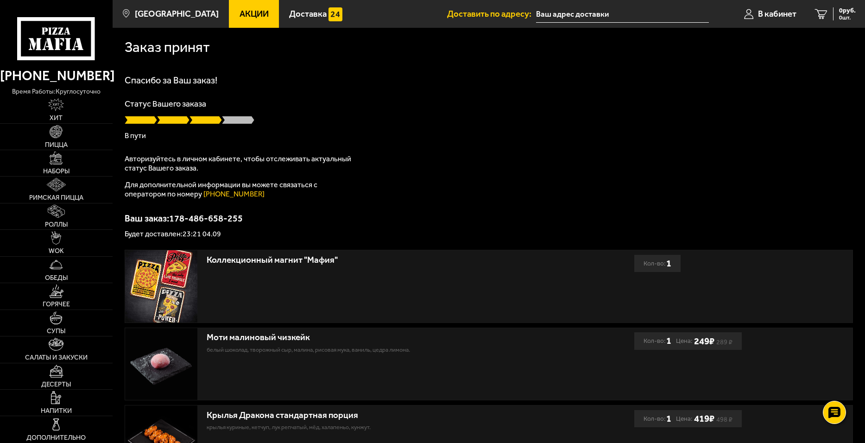
click at [333, 216] on p "Ваш заказ: 178-486-658-255" at bounding box center [489, 218] width 728 height 9
drag, startPoint x: 652, startPoint y: 99, endPoint x: 657, endPoint y: 95, distance: 6.4
click at [652, 99] on div "Спасибо за Ваш заказ! Статус Вашего заказа В пути Авторизуйтесь в личном кабине…" at bounding box center [489, 157] width 728 height 162
click at [758, 19] on link "В кабинет" at bounding box center [770, 14] width 71 height 28
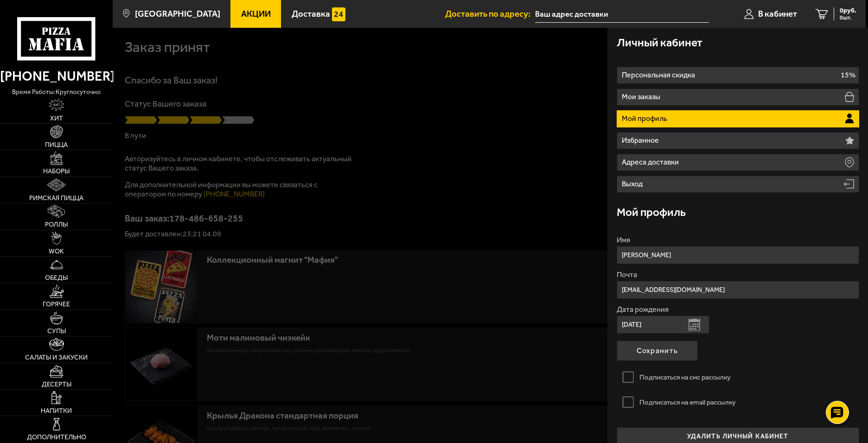
click at [508, 122] on div at bounding box center [547, 249] width 868 height 443
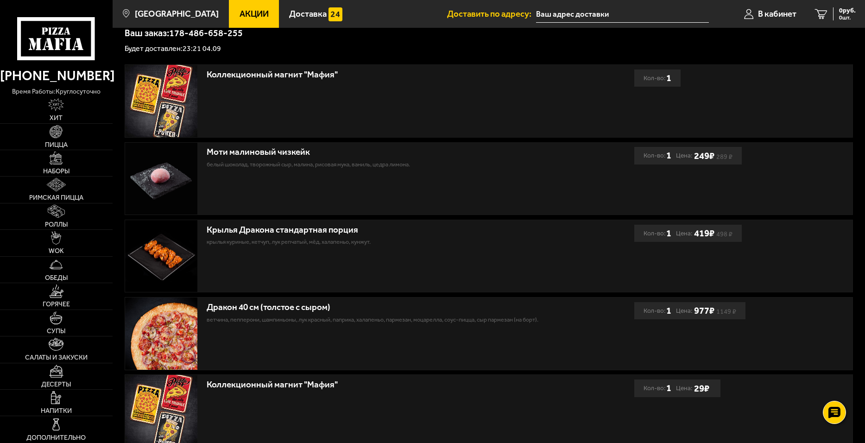
scroll to position [272, 0]
